Goal: Transaction & Acquisition: Purchase product/service

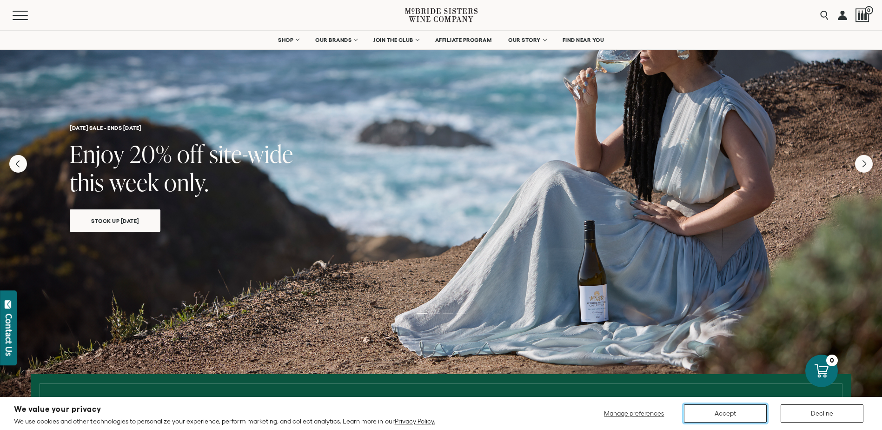
click at [721, 411] on button "Accept" at bounding box center [725, 413] width 83 height 18
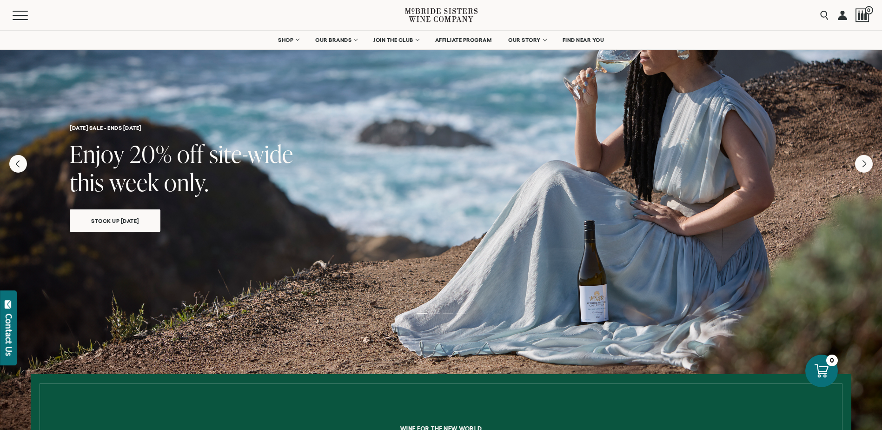
click at [136, 221] on span "Stock Up [DATE]" at bounding box center [115, 220] width 80 height 11
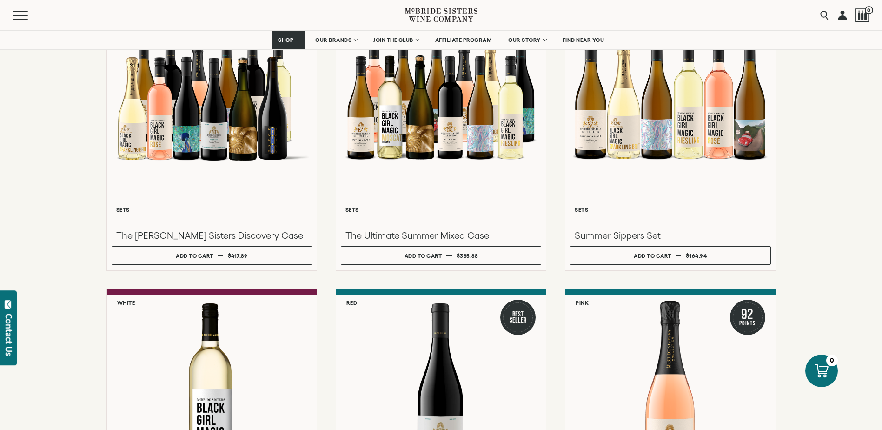
scroll to position [147, 0]
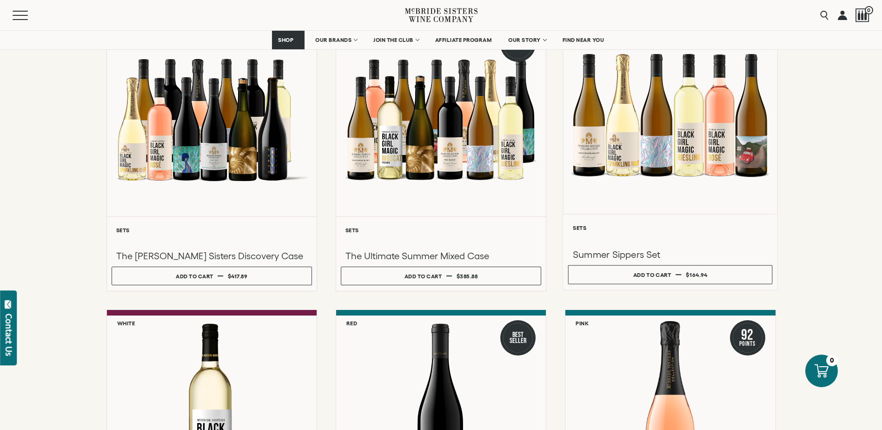
click at [651, 159] on div at bounding box center [670, 114] width 214 height 198
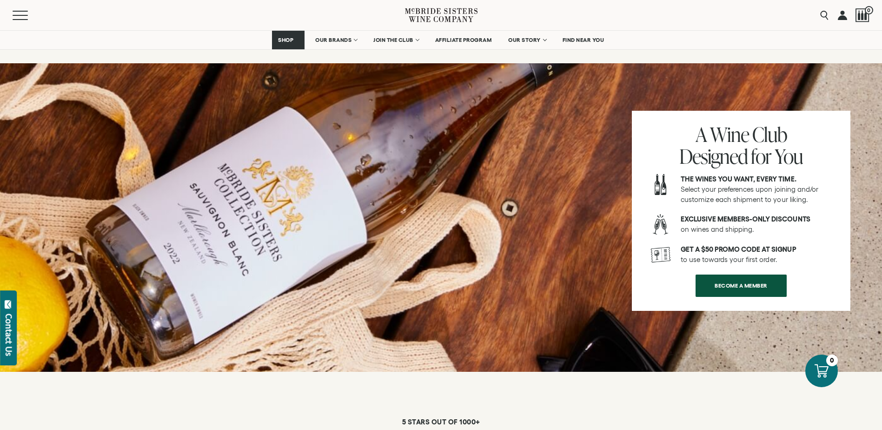
scroll to position [1216, 0]
